Goal: Find specific page/section: Find specific page/section

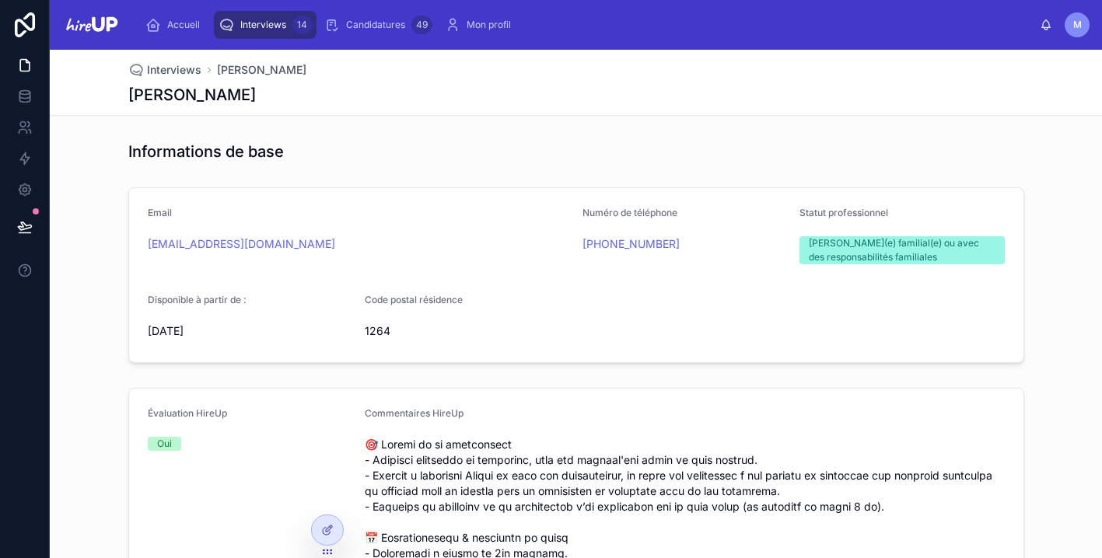
click at [251, 20] on span "Interviews" at bounding box center [263, 25] width 46 height 12
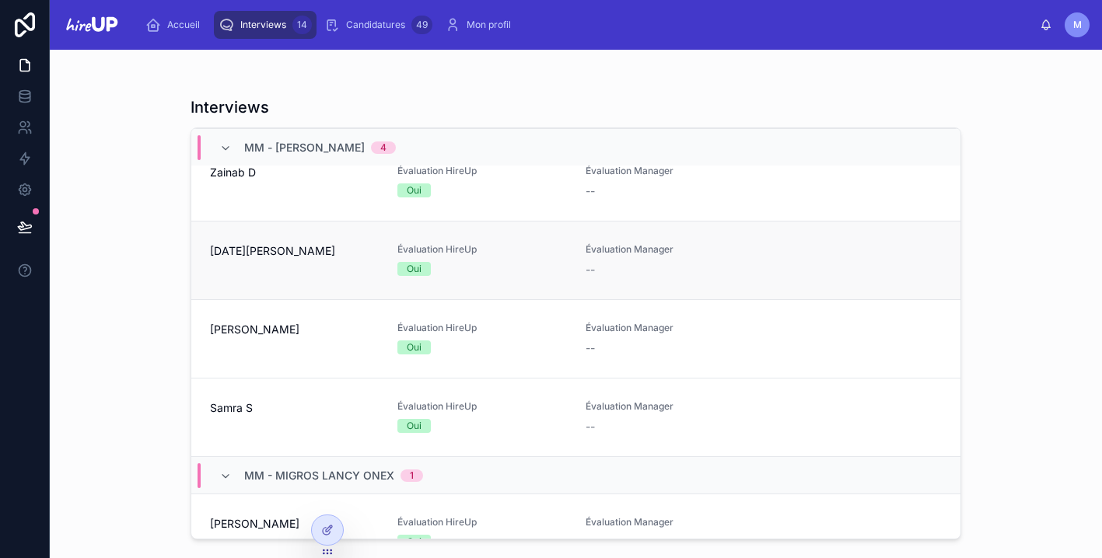
scroll to position [123, 0]
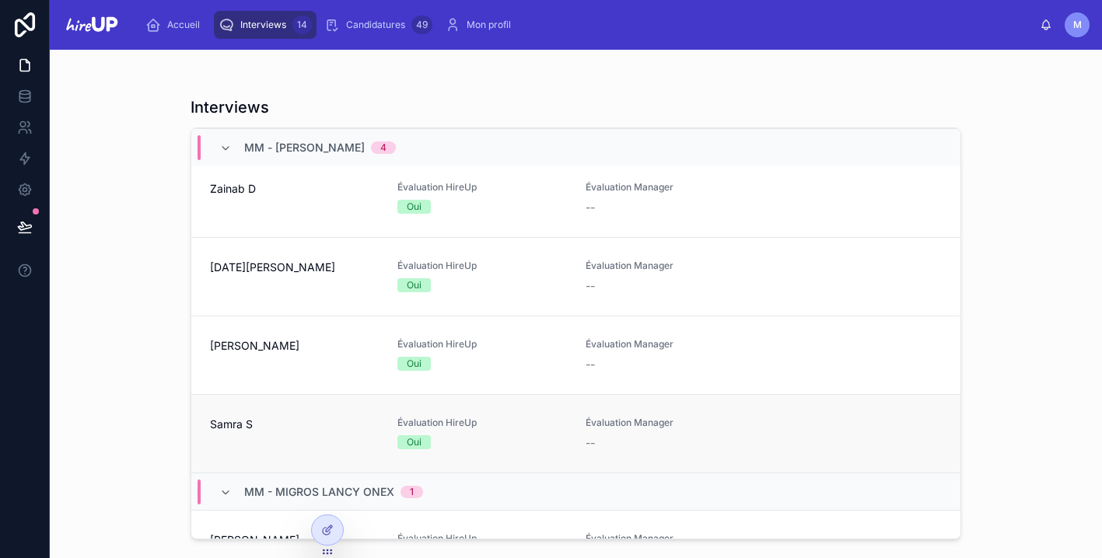
click at [280, 430] on span "Samra S" at bounding box center [294, 425] width 169 height 16
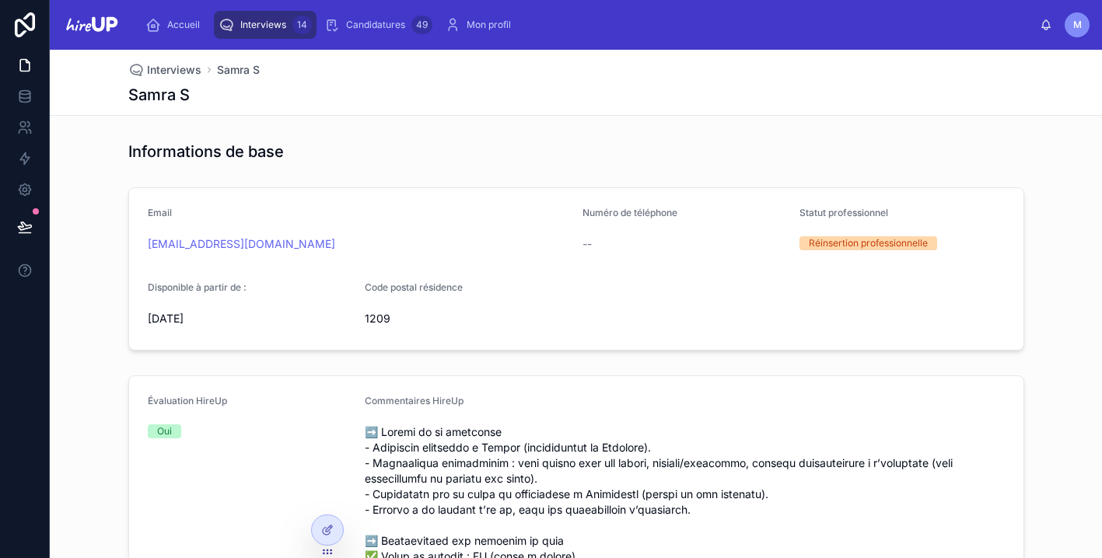
click at [254, 25] on span "Interviews" at bounding box center [263, 25] width 46 height 12
